Goal: Navigation & Orientation: Find specific page/section

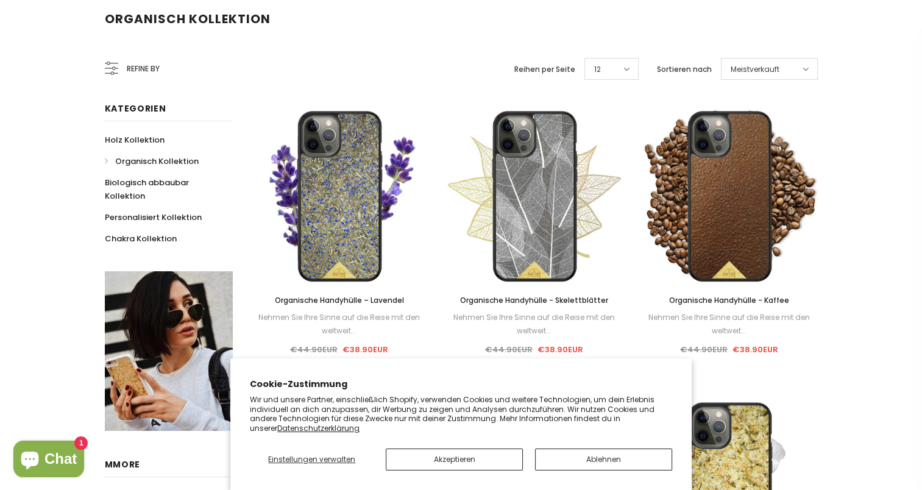
scroll to position [171, 0]
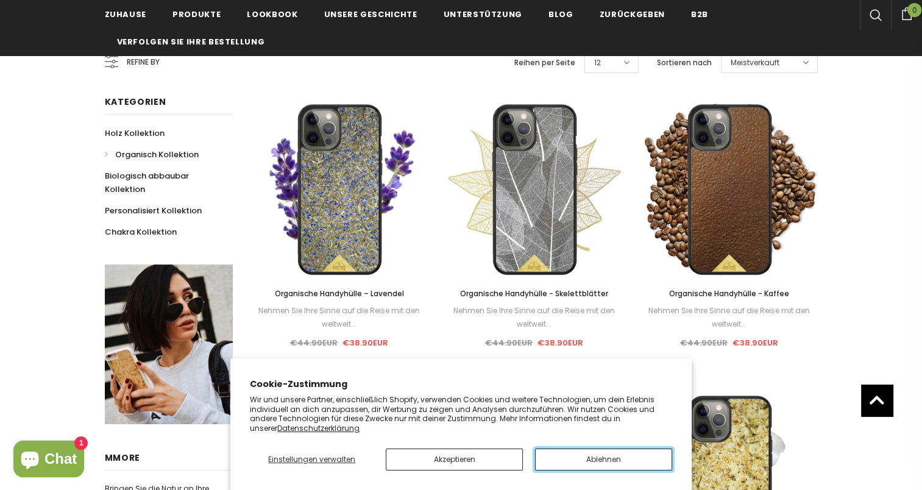
click at [571, 466] on button "Ablehnen" at bounding box center [603, 460] width 137 height 22
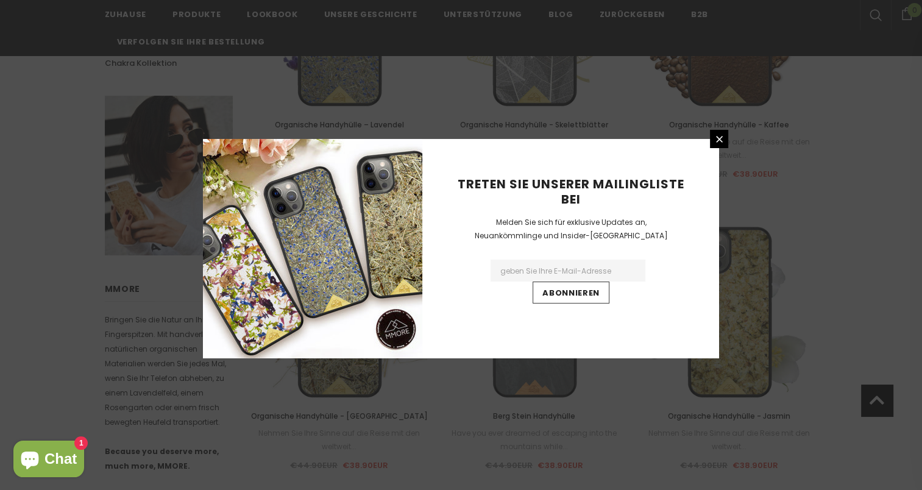
scroll to position [366, 0]
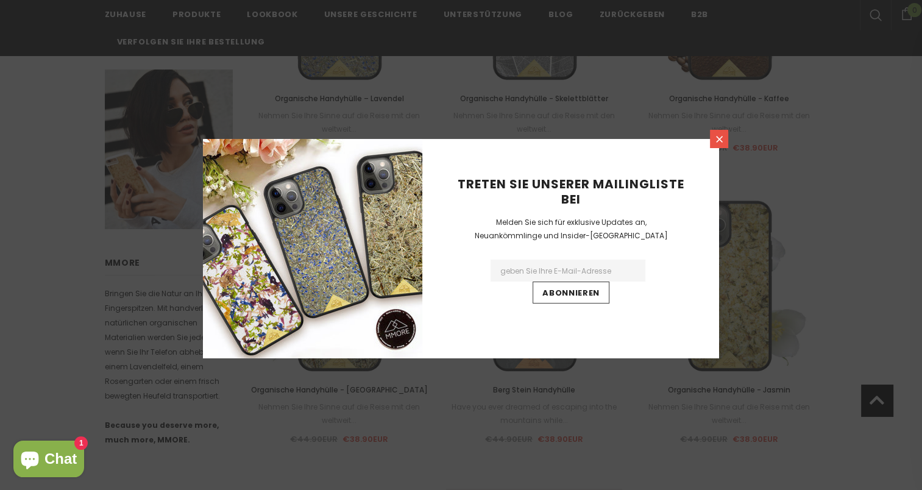
click at [723, 133] on link at bounding box center [719, 139] width 18 height 18
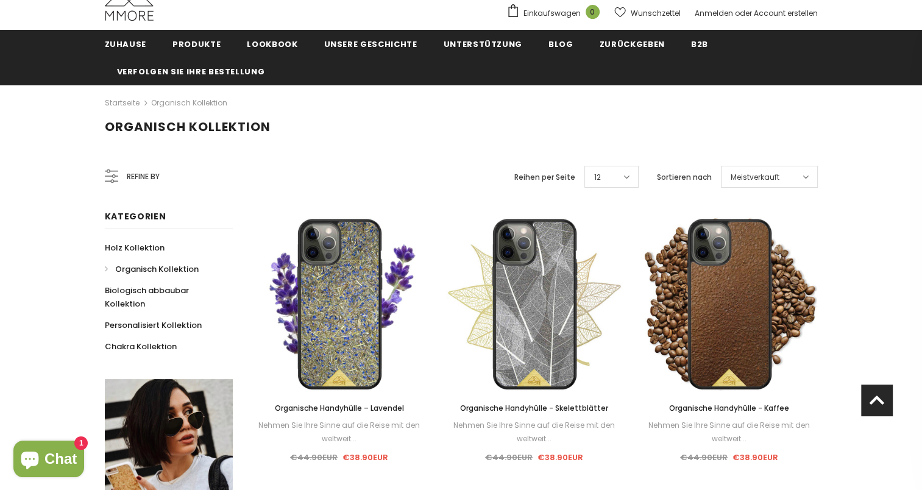
scroll to position [24, 0]
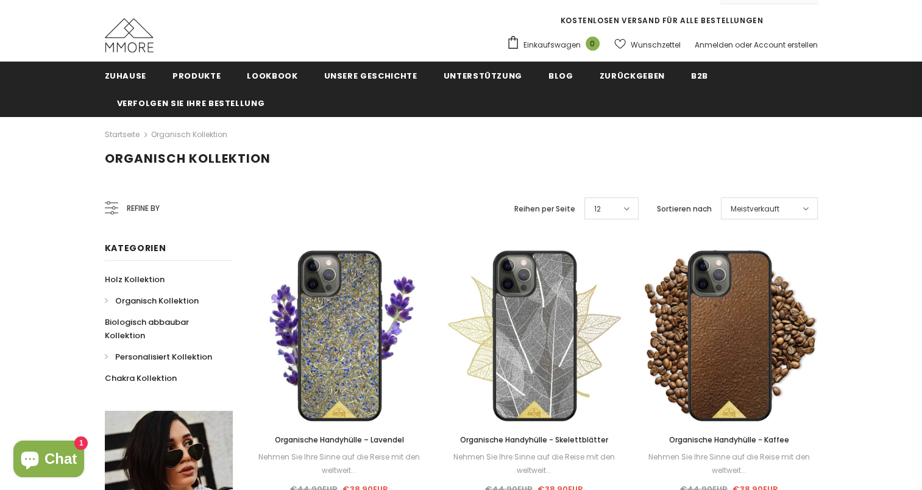
click at [174, 355] on span "Personalisiert Kollektion" at bounding box center [163, 357] width 97 height 12
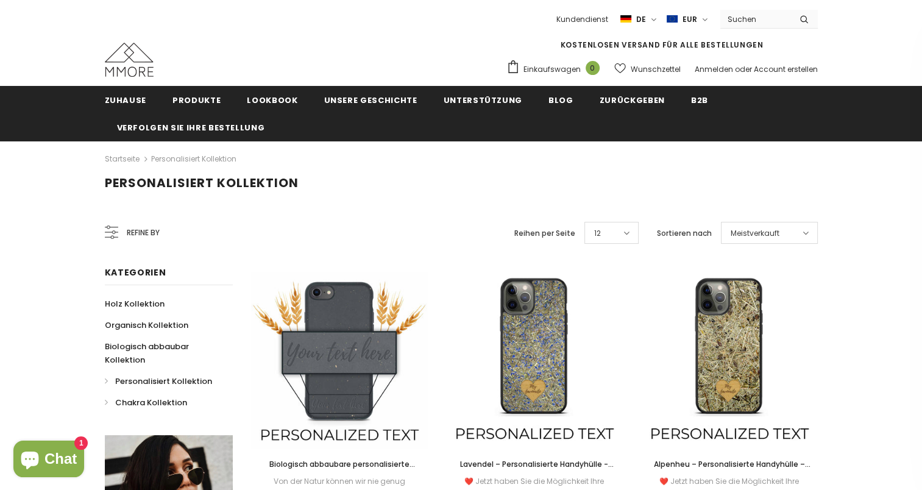
click at [141, 401] on span "Chakra Kollektion" at bounding box center [151, 403] width 72 height 12
